Goal: Browse casually

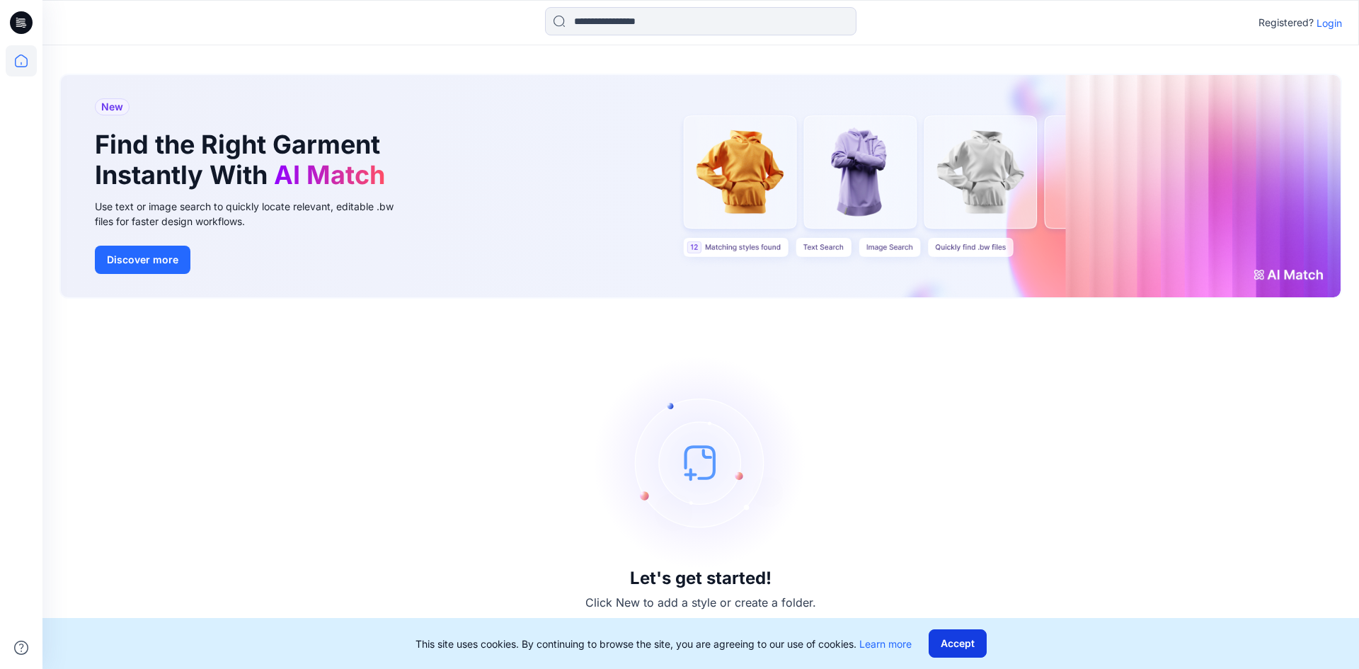
click at [954, 646] on button "Accept" at bounding box center [958, 643] width 58 height 28
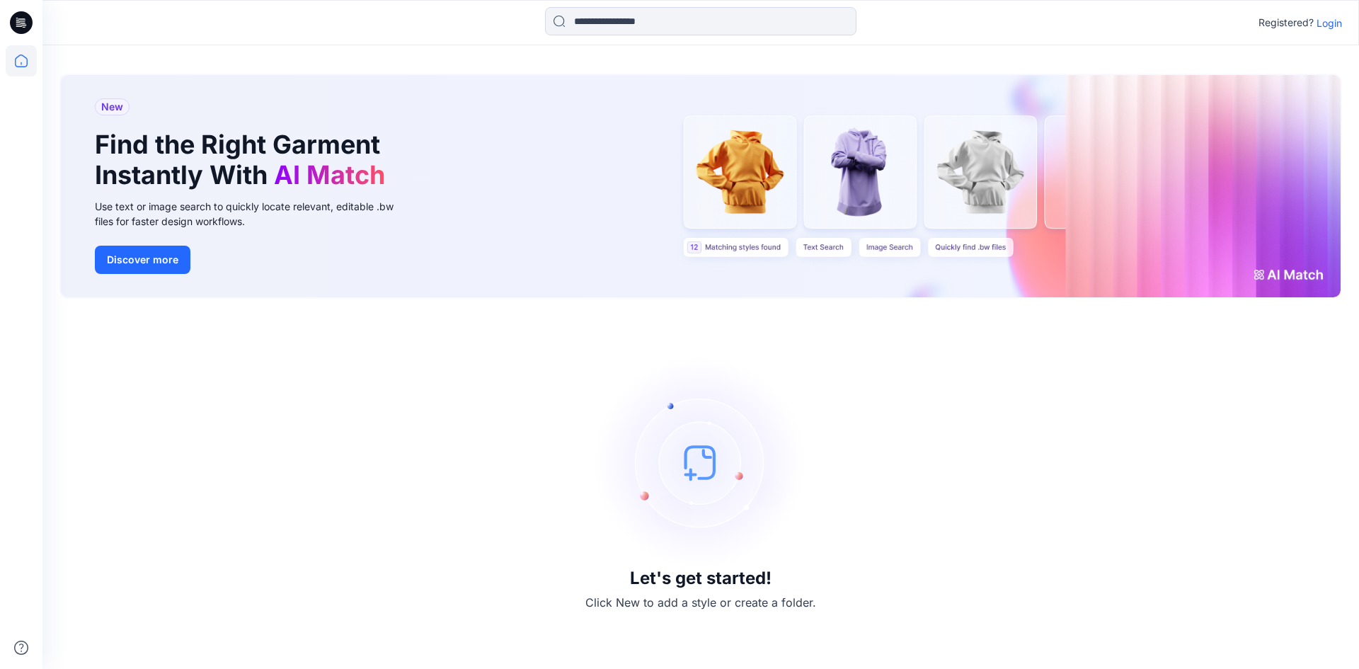
click at [752, 254] on div "New Find the Right Garment Instantly With AI Match Use text or image search to …" at bounding box center [701, 186] width 1280 height 222
click at [508, 377] on div "Let's get started! Click New to add a style or create a folder." at bounding box center [700, 484] width 1283 height 336
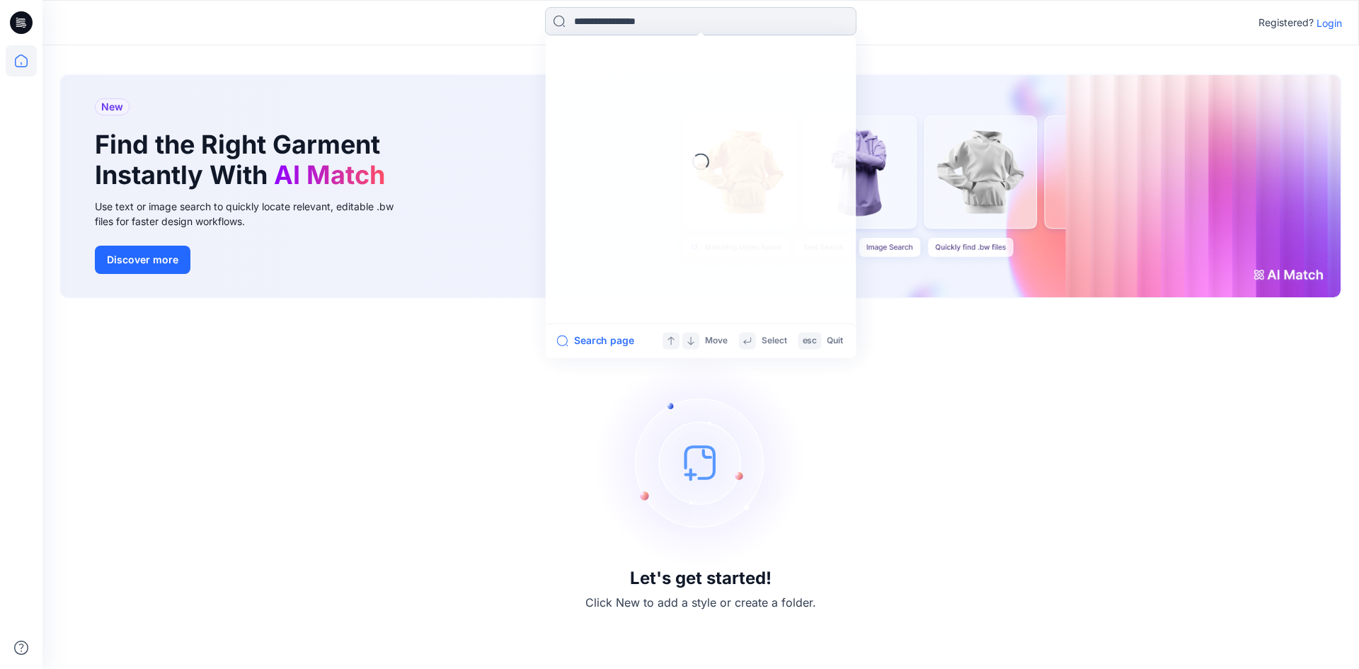
click at [653, 20] on input at bounding box center [701, 21] width 312 height 28
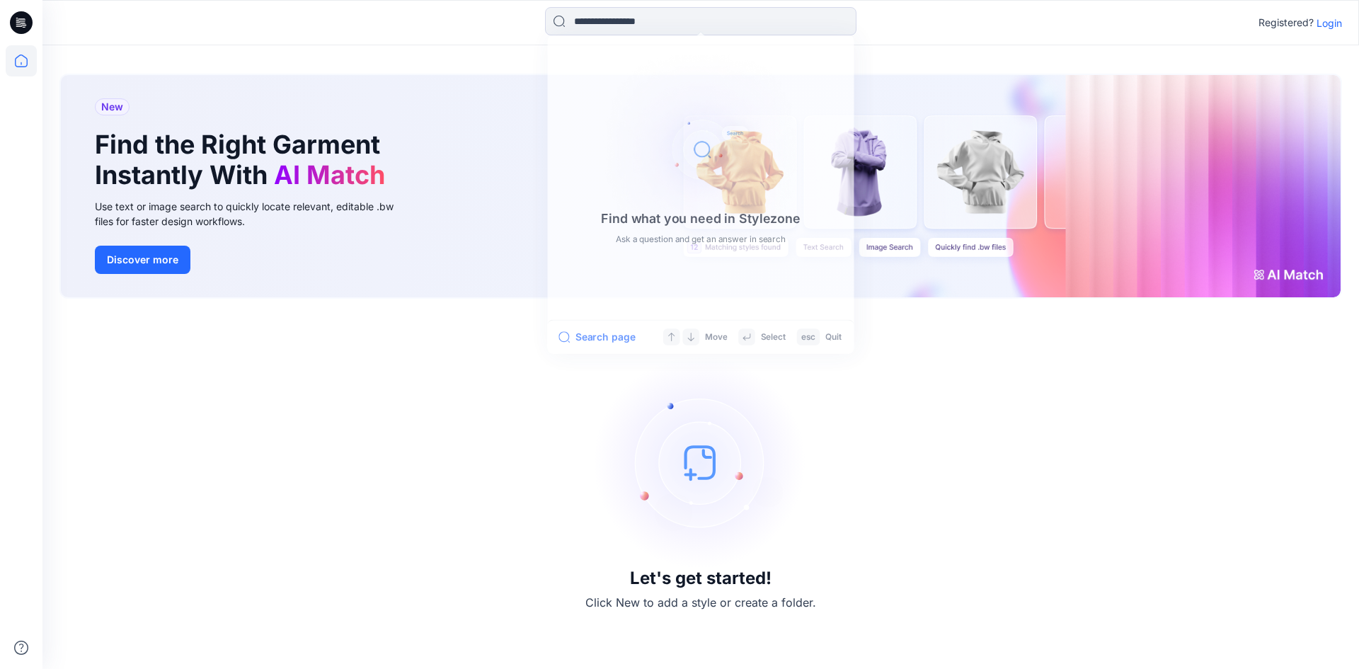
click at [997, 186] on div "New Find the Right Garment Instantly With AI Match Use text or image search to …" at bounding box center [701, 186] width 1280 height 222
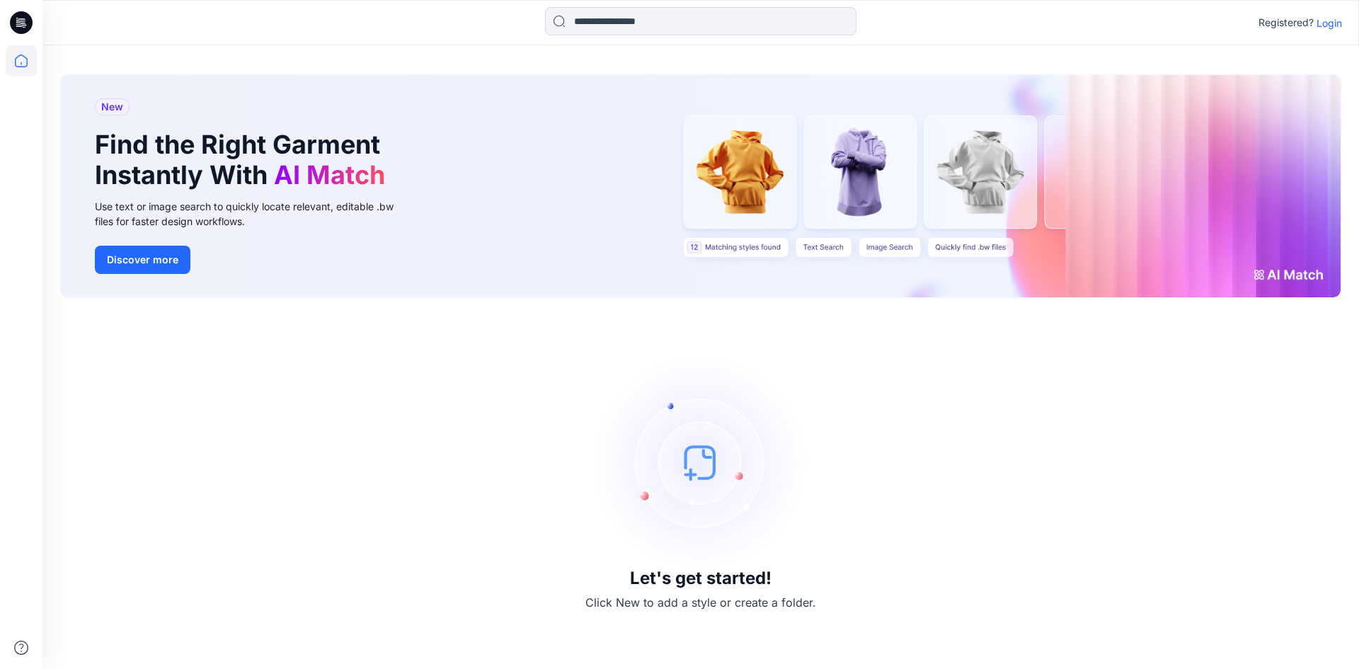
click at [997, 186] on div "New Find the Right Garment Instantly With AI Match Use text or image search to …" at bounding box center [701, 186] width 1280 height 222
drag, startPoint x: 997, startPoint y: 186, endPoint x: 437, endPoint y: 653, distance: 729.4
click at [26, 27] on icon at bounding box center [21, 22] width 23 height 23
click at [18, 21] on icon at bounding box center [17, 20] width 3 height 1
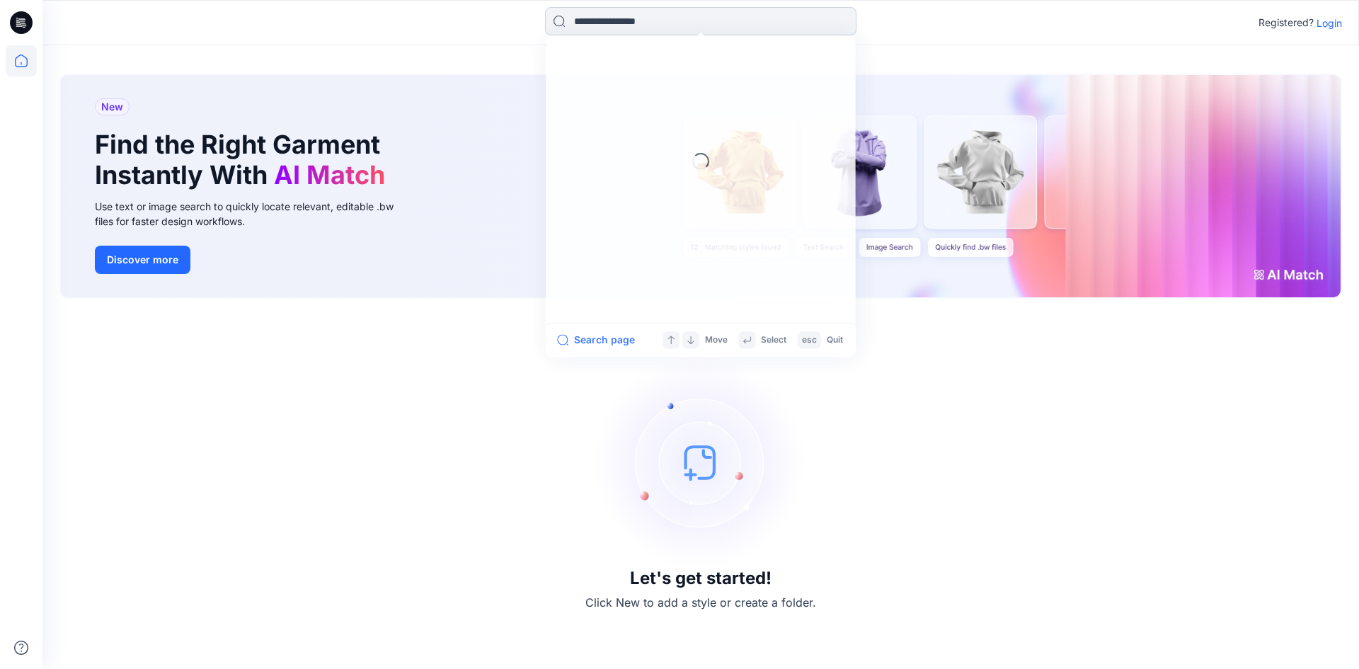
click at [682, 23] on input at bounding box center [701, 21] width 312 height 28
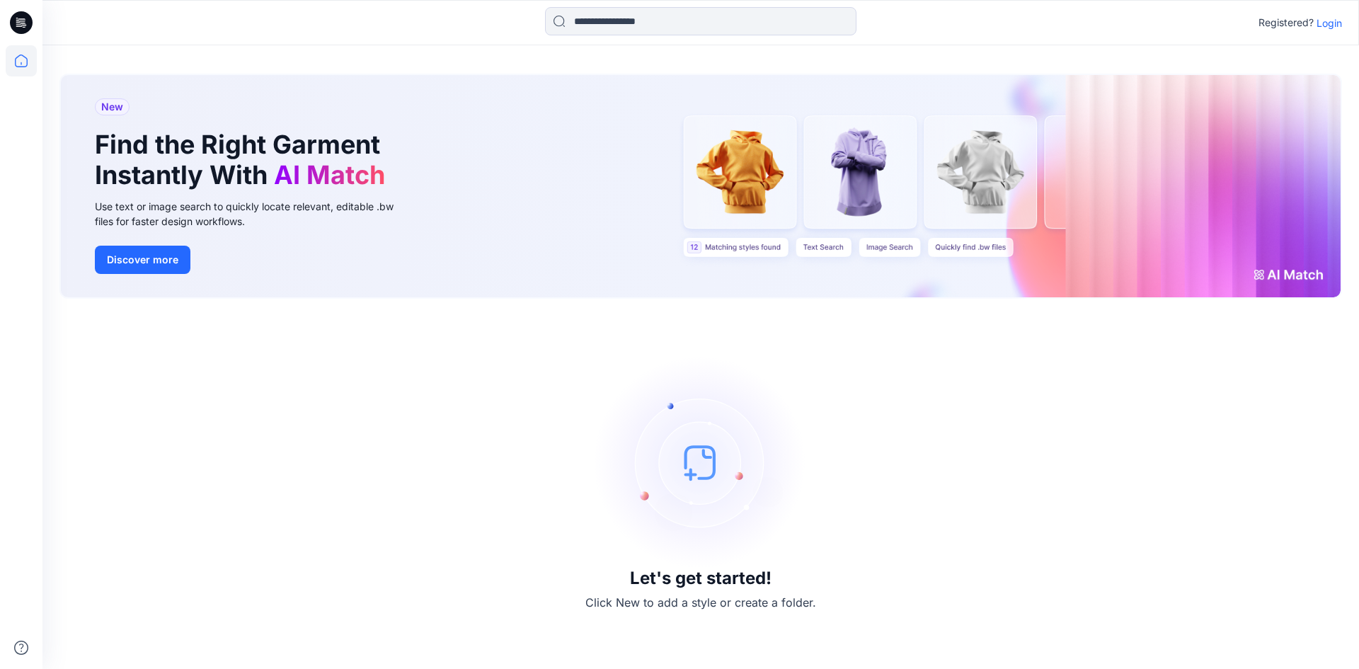
click at [704, 475] on img at bounding box center [701, 462] width 212 height 212
